Goal: Find specific page/section: Find specific page/section

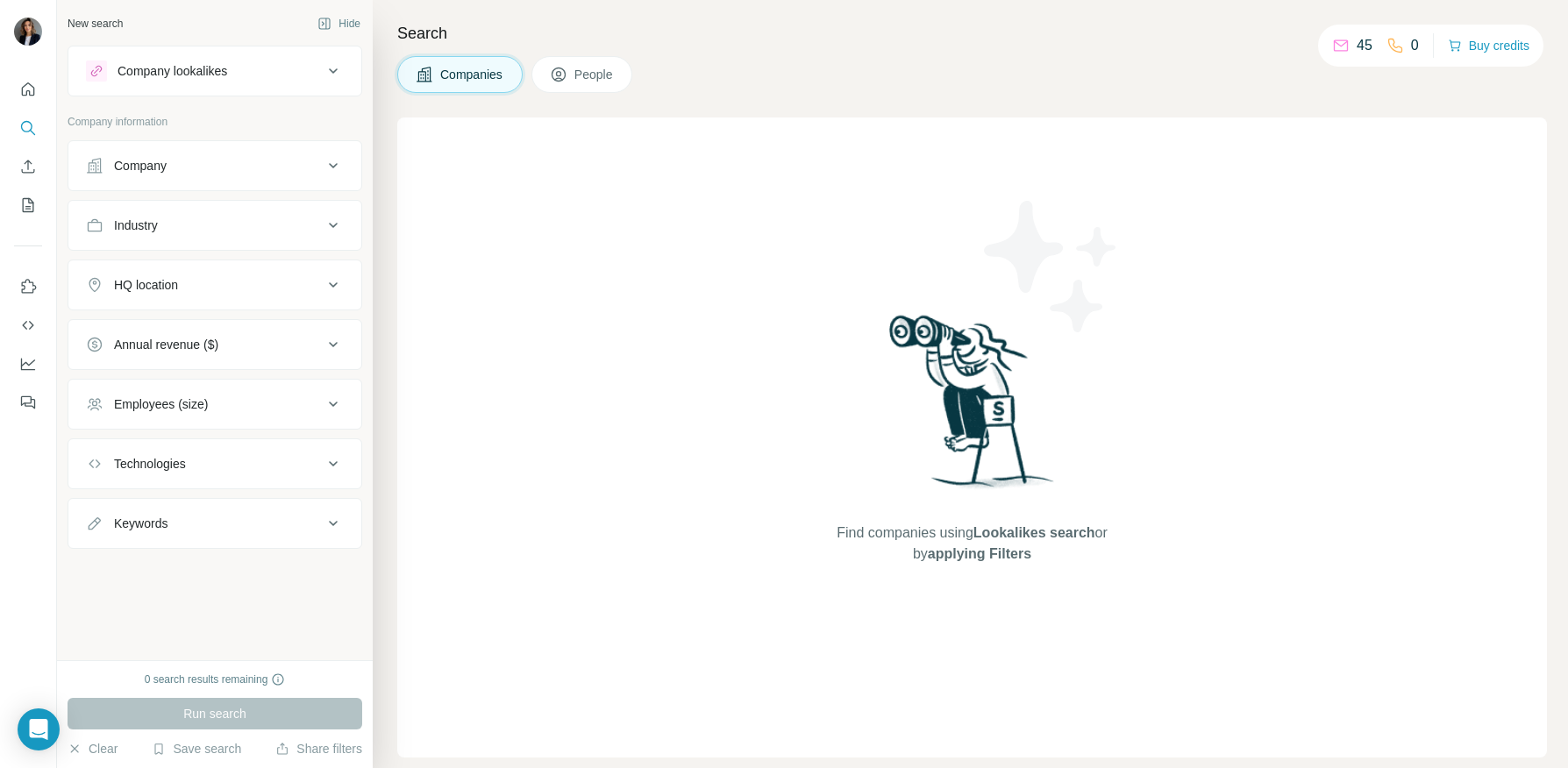
click at [161, 169] on div "Company" at bounding box center [140, 165] width 52 height 17
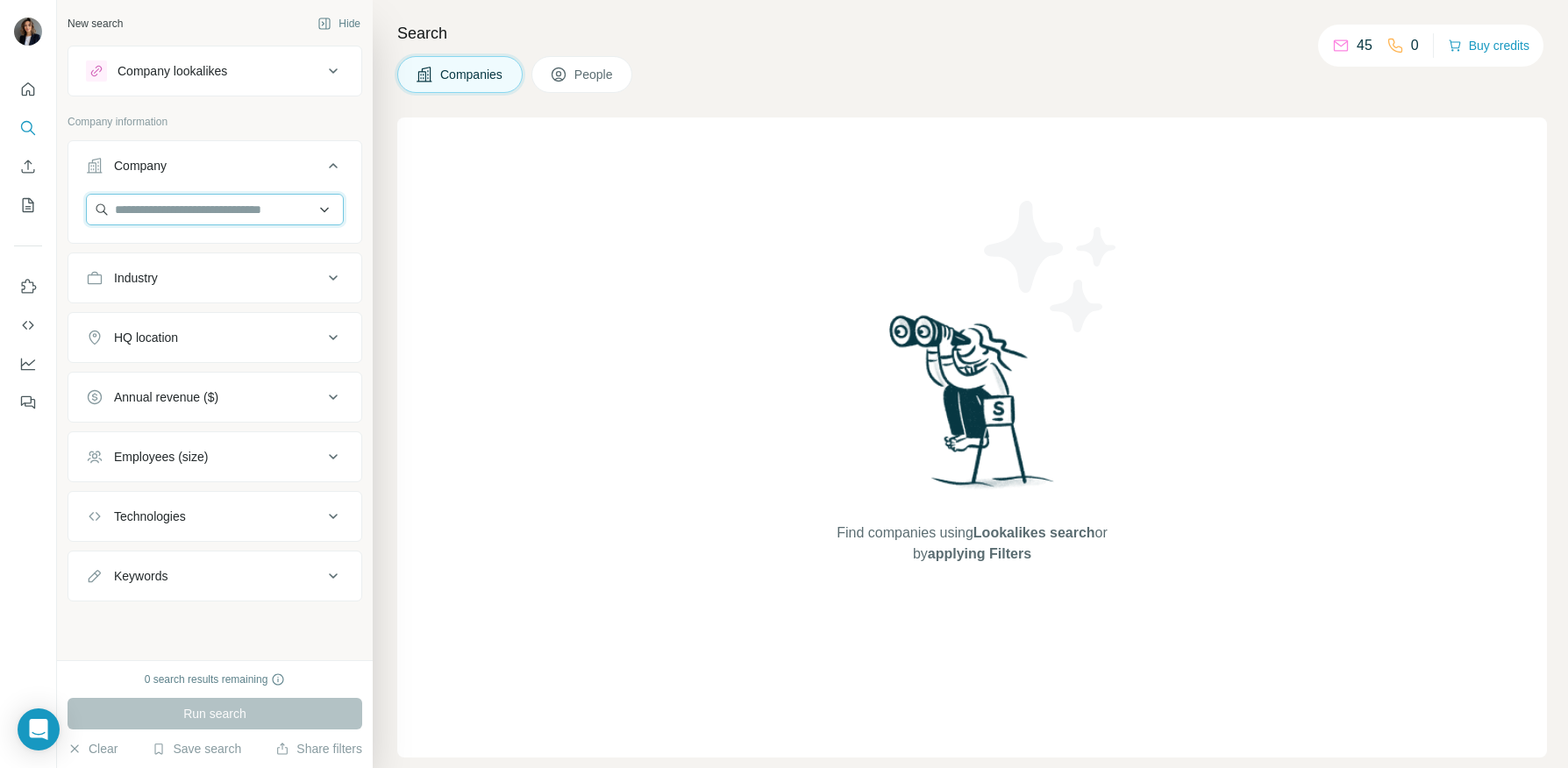
click at [166, 215] on input "text" at bounding box center [214, 209] width 257 height 31
paste input "**********"
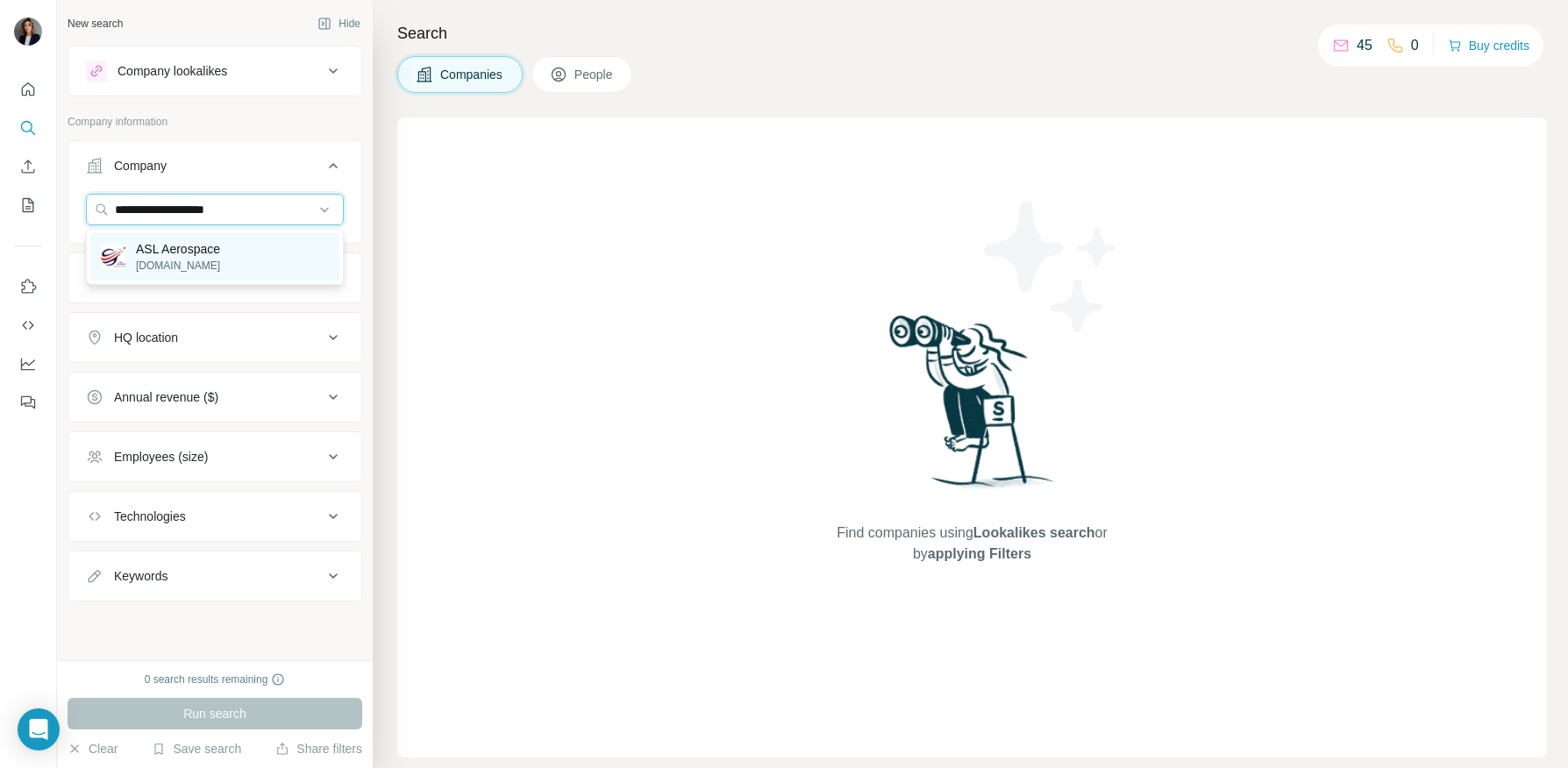
type input "**********"
click at [191, 244] on p "ASL Aerospace" at bounding box center [178, 249] width 85 height 17
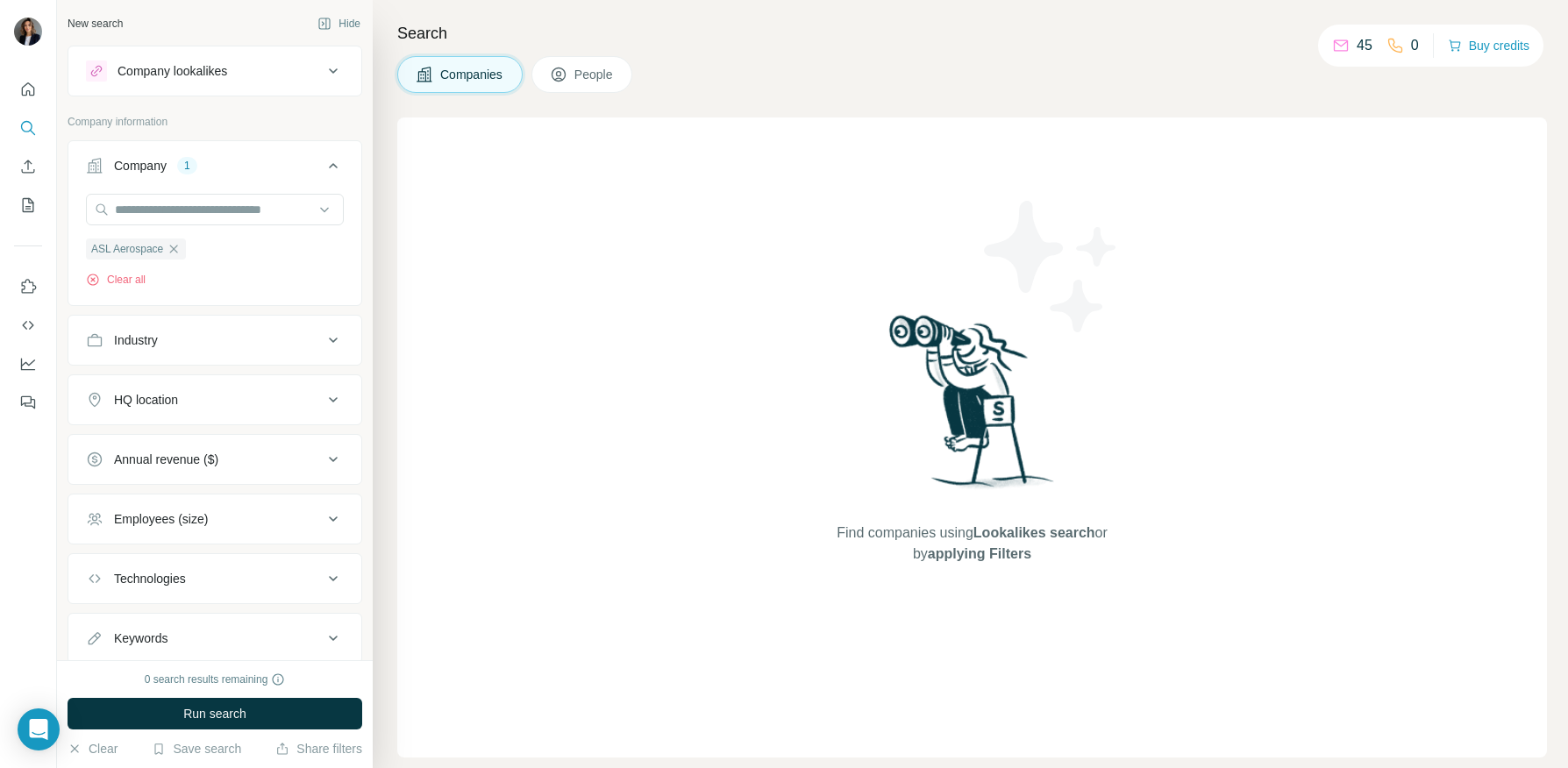
click at [614, 85] on button "People" at bounding box center [582, 74] width 102 height 37
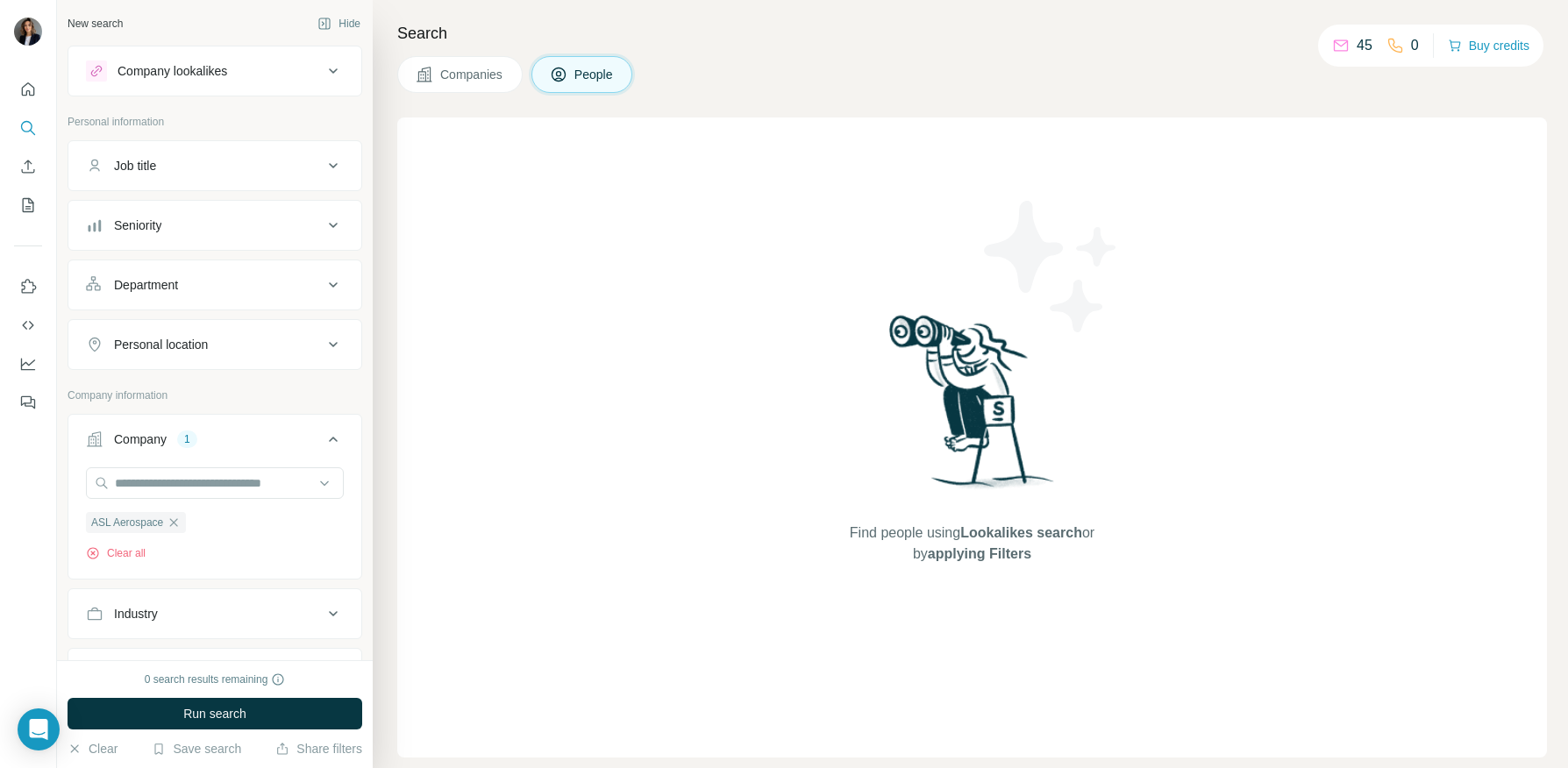
click at [604, 79] on span "People" at bounding box center [595, 74] width 40 height 17
click at [589, 72] on span "People" at bounding box center [595, 74] width 40 height 17
click at [235, 707] on span "Run search" at bounding box center [215, 713] width 63 height 17
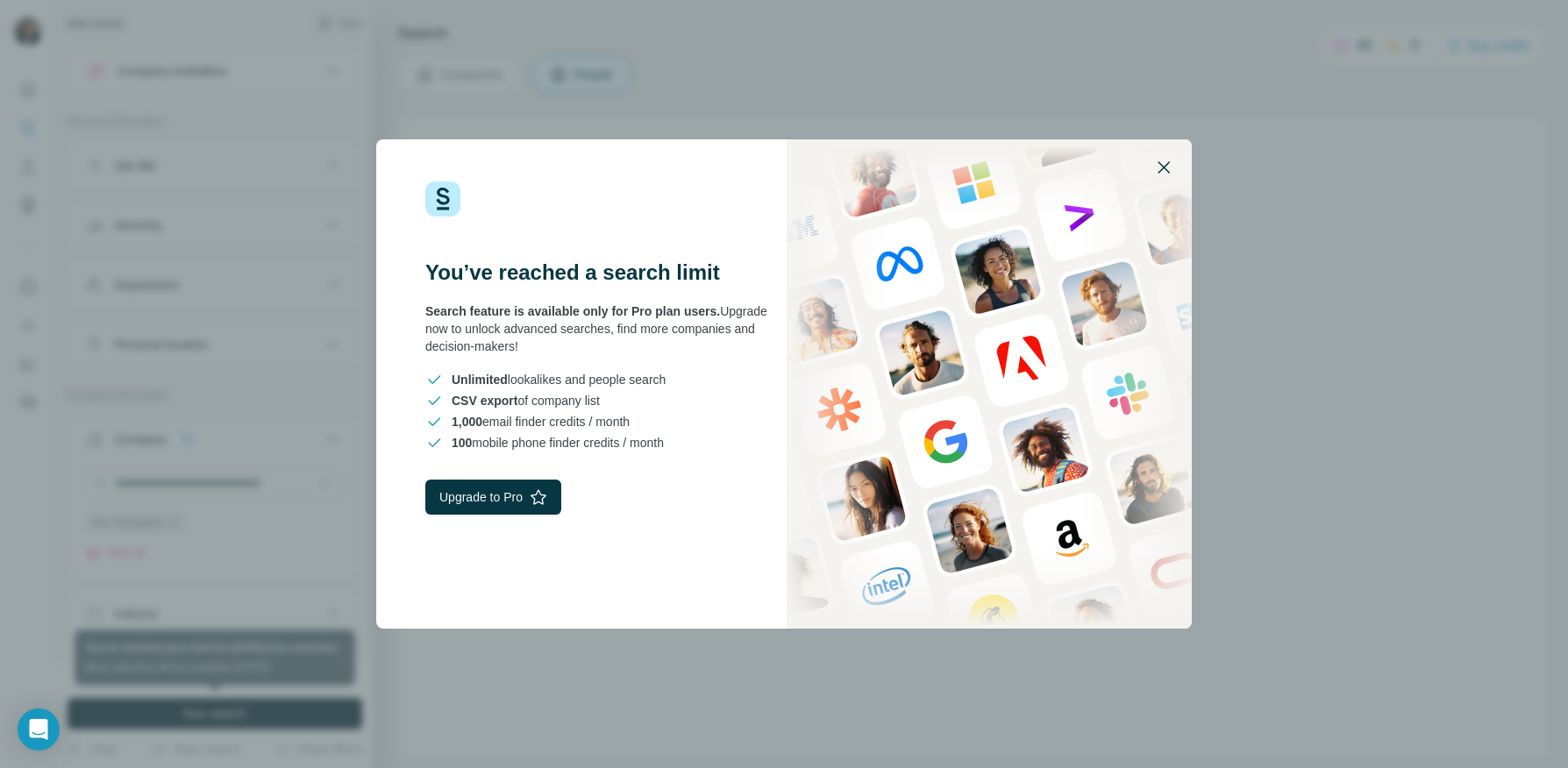
click at [1174, 157] on button "button" at bounding box center [1163, 167] width 42 height 42
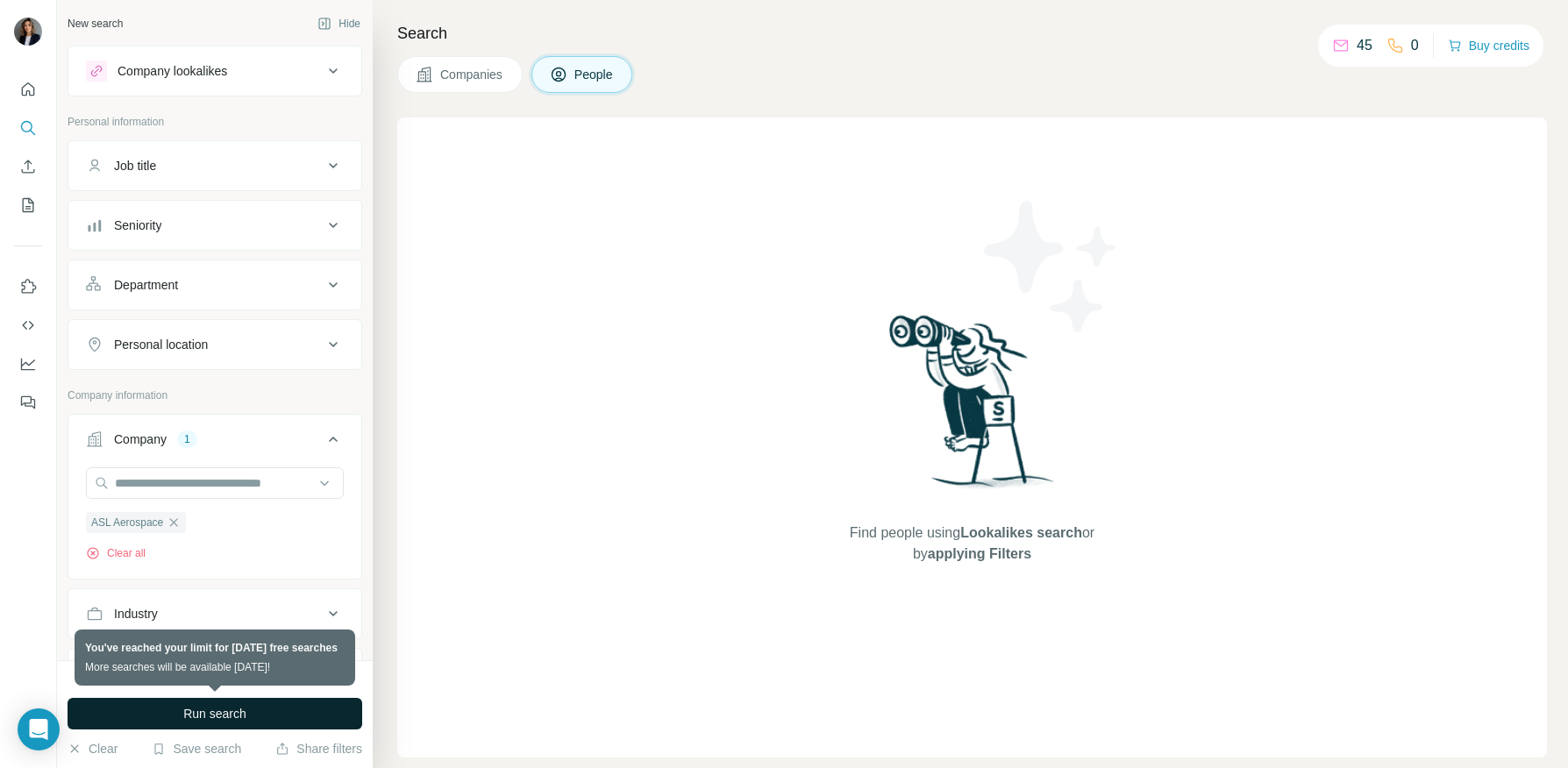
click at [198, 712] on span "Run search" at bounding box center [215, 713] width 63 height 17
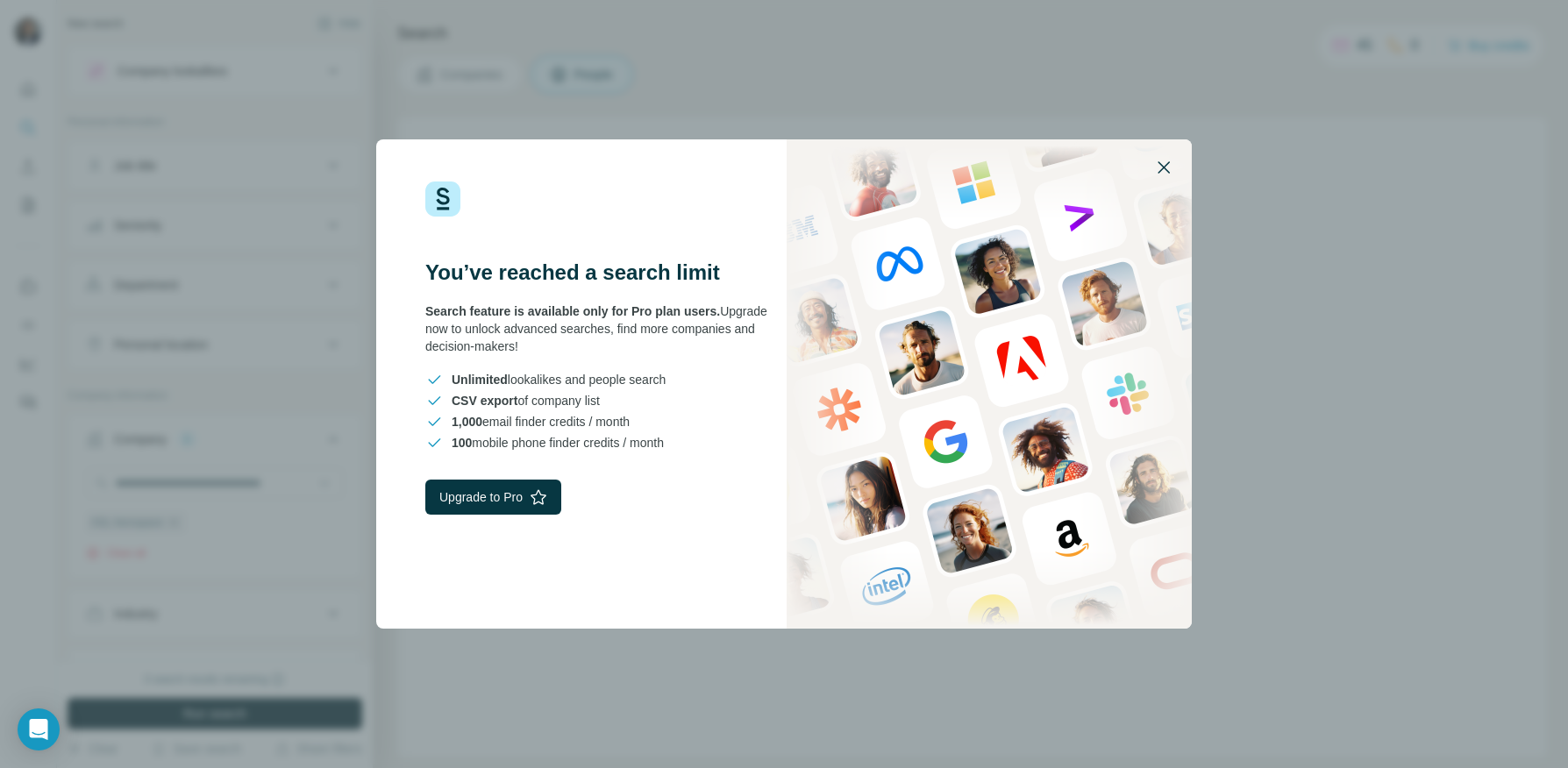
click at [1161, 165] on icon "button" at bounding box center [1163, 167] width 12 height 12
